Goal: Find specific page/section: Find specific page/section

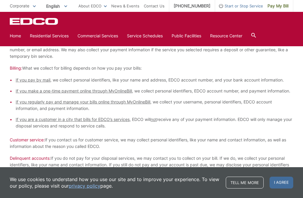
scroll to position [294, 0]
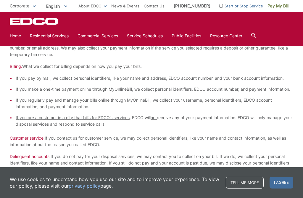
click at [288, 188] on span "I agree" at bounding box center [281, 182] width 24 height 12
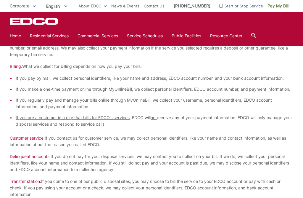
click at [281, 7] on span "Pay My Bill" at bounding box center [277, 6] width 21 height 7
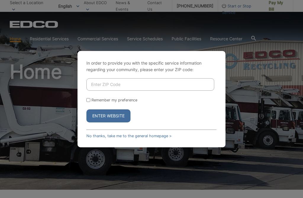
click at [96, 85] on input "Enter ZIP Code" at bounding box center [150, 84] width 128 height 12
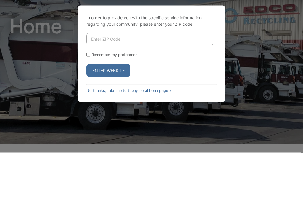
type input "92019"
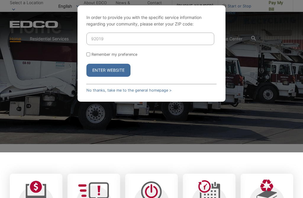
click at [99, 74] on button "Enter Website" at bounding box center [108, 70] width 44 height 13
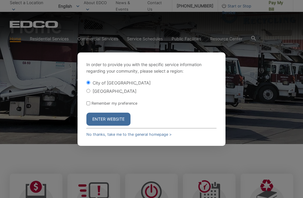
click at [112, 116] on button "Enter Website" at bounding box center [108, 118] width 44 height 13
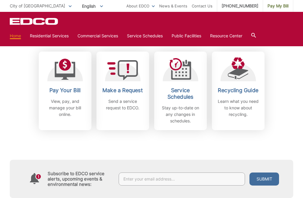
scroll to position [148, 0]
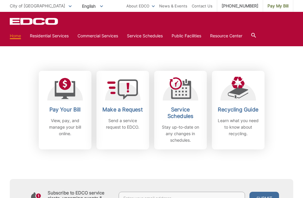
click at [178, 108] on h2 "Service Schedules" at bounding box center [180, 112] width 44 height 13
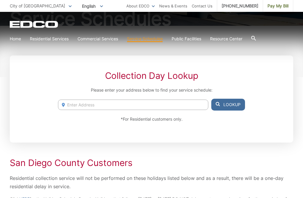
scroll to position [86, 0]
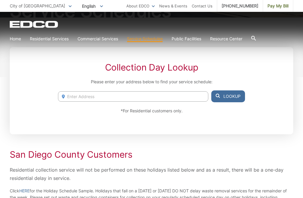
click at [74, 94] on input "Enter Address" at bounding box center [133, 96] width 150 height 10
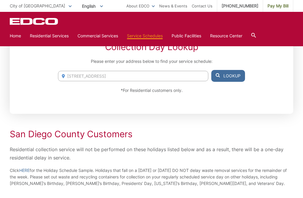
scroll to position [106, 0]
click at [240, 79] on button "Lookup" at bounding box center [228, 76] width 34 height 12
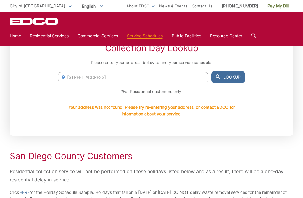
scroll to position [106, 0]
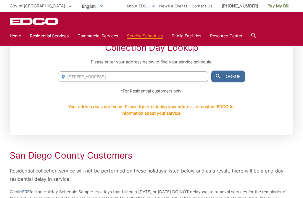
click at [241, 80] on button "Lookup" at bounding box center [228, 76] width 34 height 12
click at [113, 76] on input "[STREET_ADDRESS]" at bounding box center [133, 76] width 150 height 10
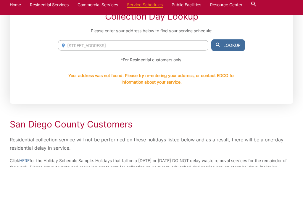
type input "[STREET_ADDRESS]"
click at [236, 70] on button "Lookup" at bounding box center [228, 76] width 34 height 12
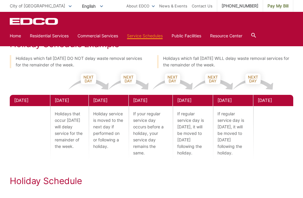
scroll to position [282, 0]
